Goal: Download file/media

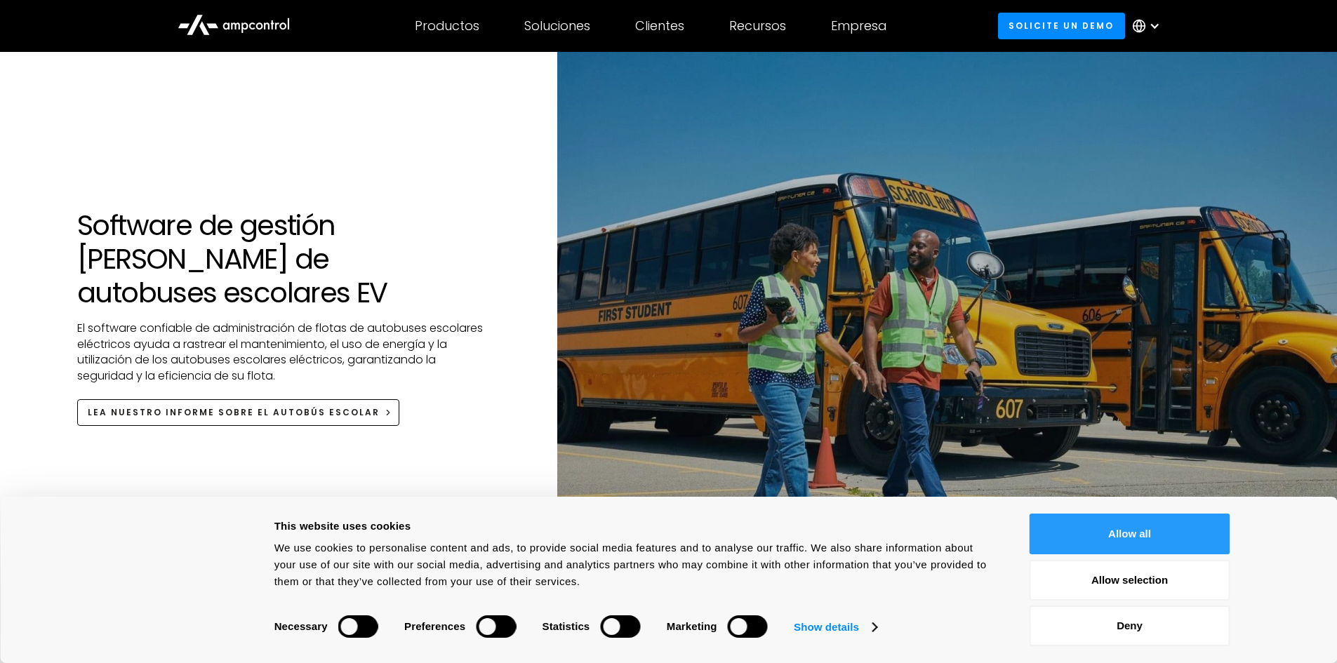
click at [1105, 533] on button "Allow all" at bounding box center [1130, 534] width 201 height 41
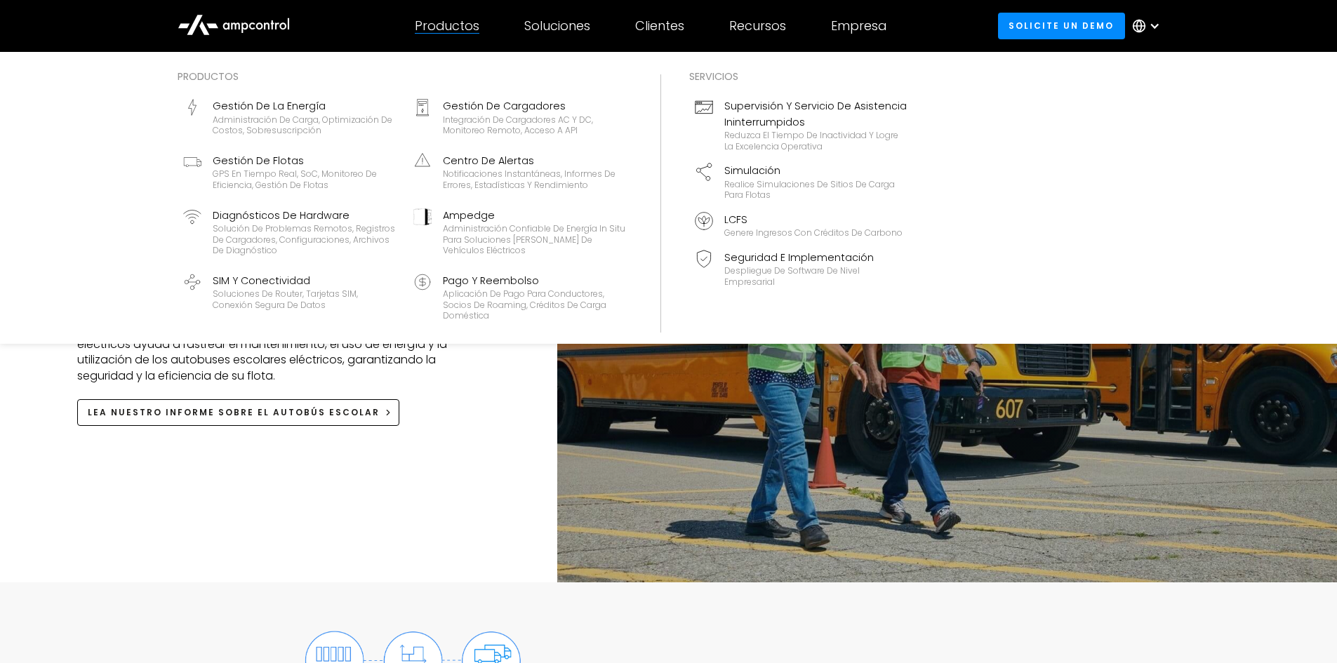
click at [445, 26] on div "Productos" at bounding box center [447, 25] width 65 height 15
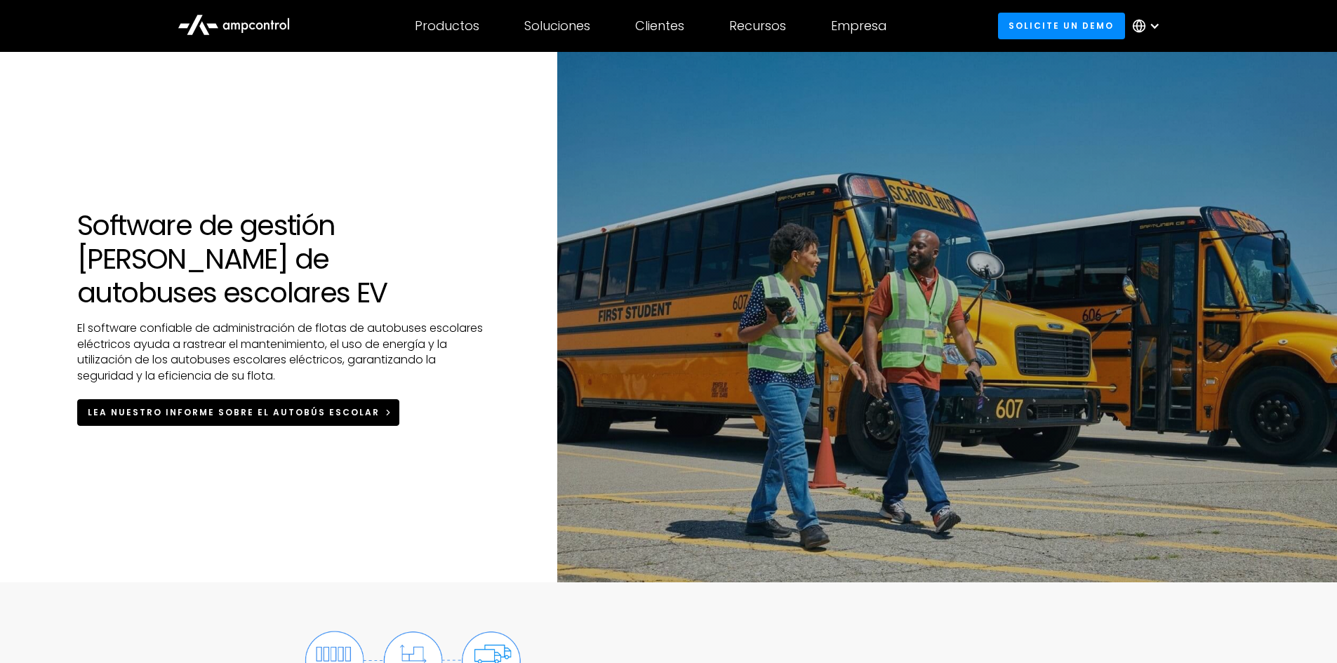
click at [295, 406] on span "Lea nuestro informe sobre el autobús escolar" at bounding box center [234, 412] width 292 height 12
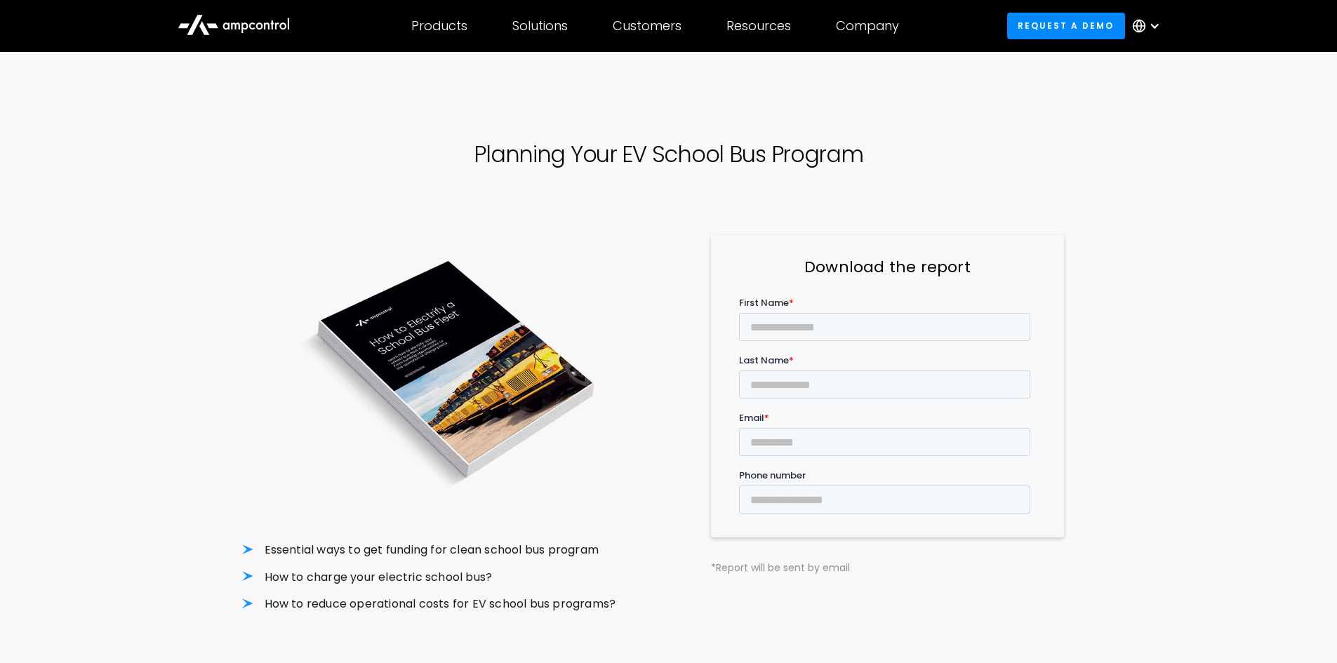
click at [1162, 25] on div at bounding box center [1149, 26] width 49 height 42
click at [1141, 123] on link "Spanish" at bounding box center [1140, 120] width 44 height 16
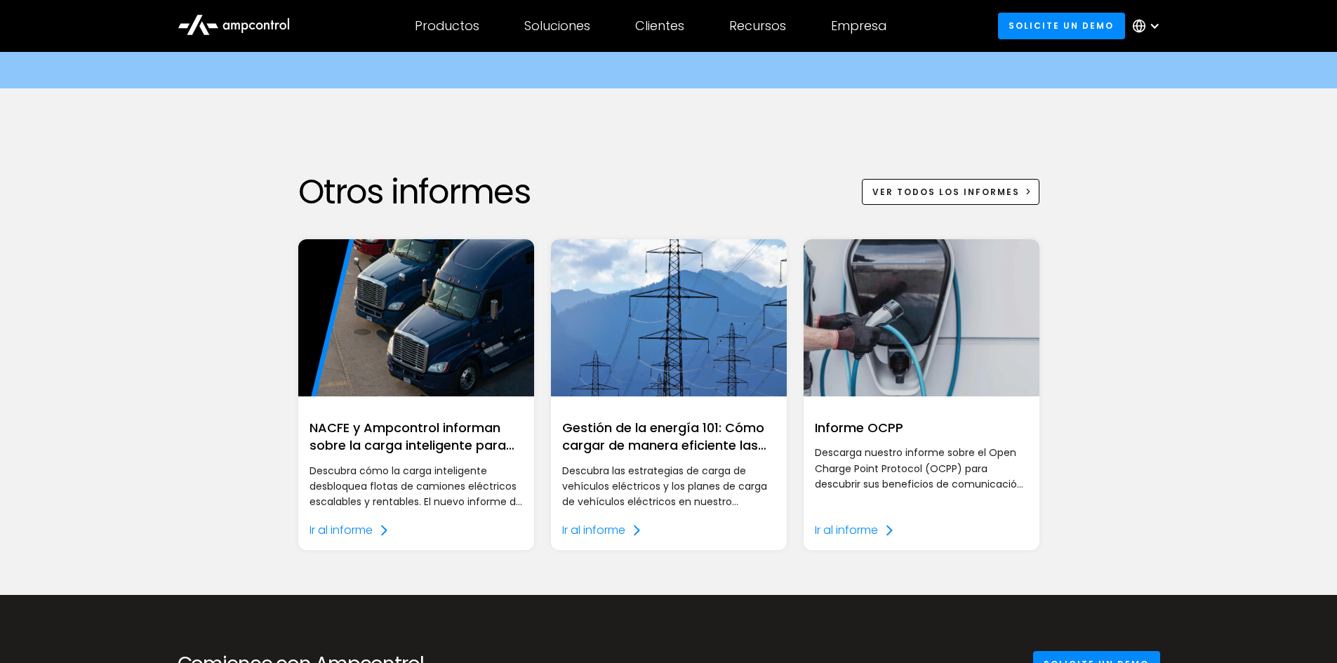
scroll to position [1334, 0]
